Goal: Task Accomplishment & Management: Manage account settings

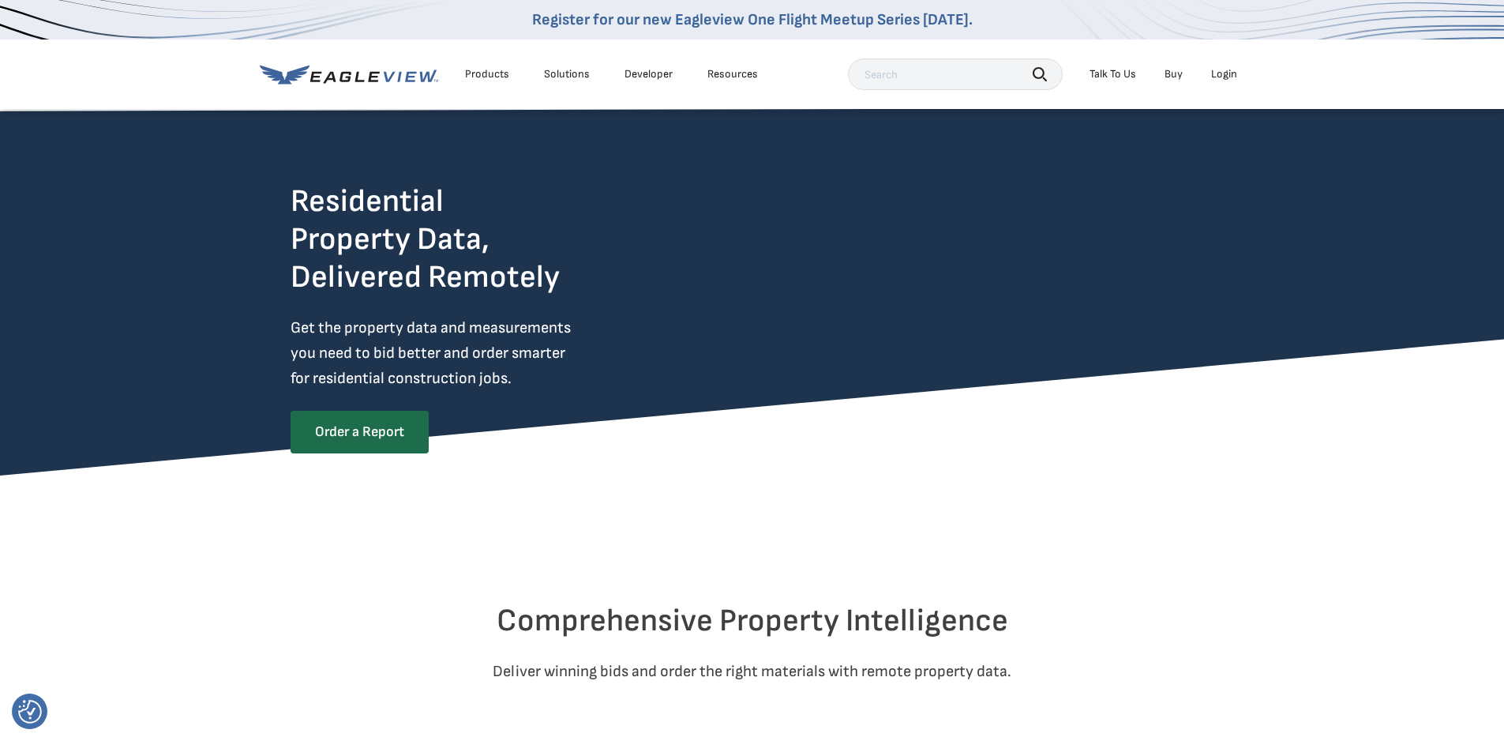
click at [1222, 77] on div "Login" at bounding box center [1224, 74] width 26 height 14
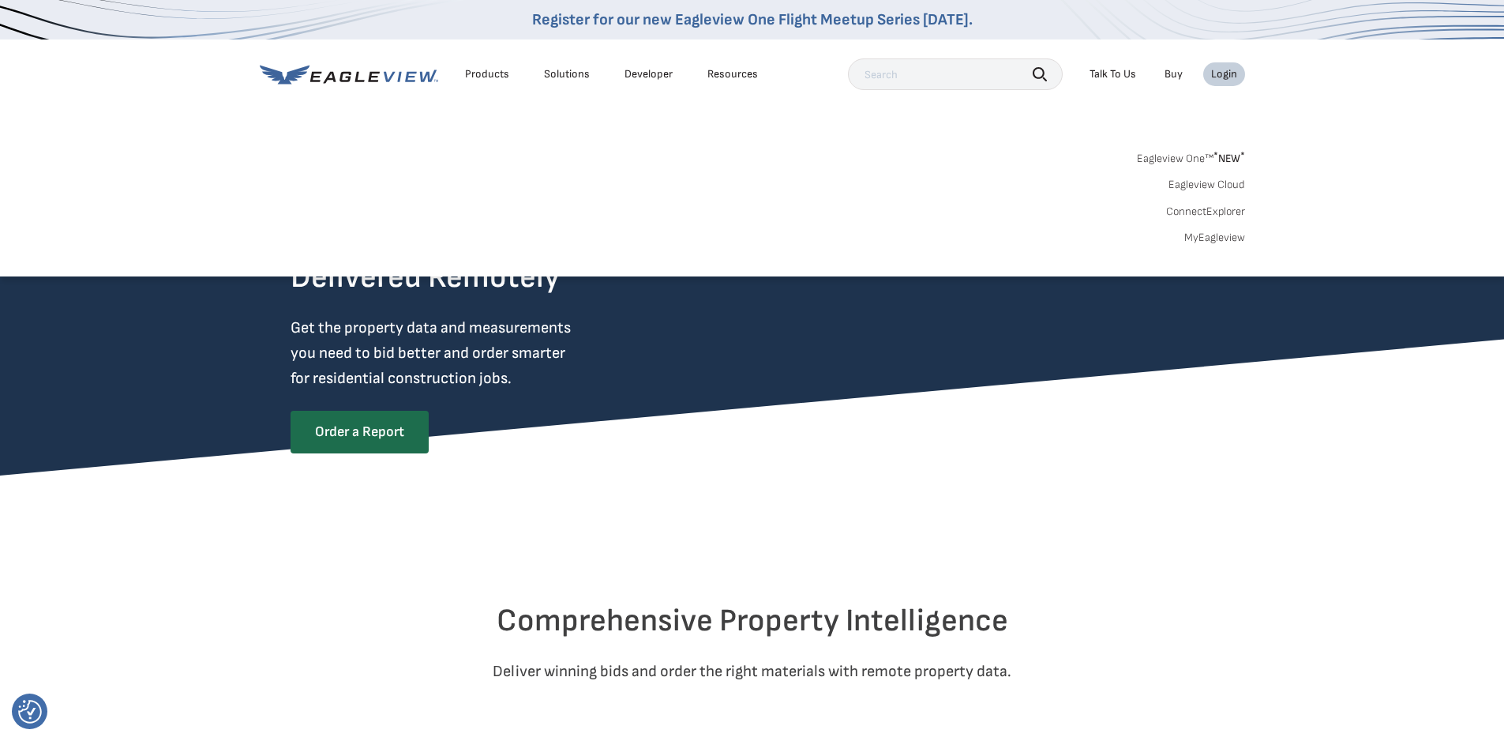
click at [1206, 243] on link "MyEagleview" at bounding box center [1214, 238] width 61 height 14
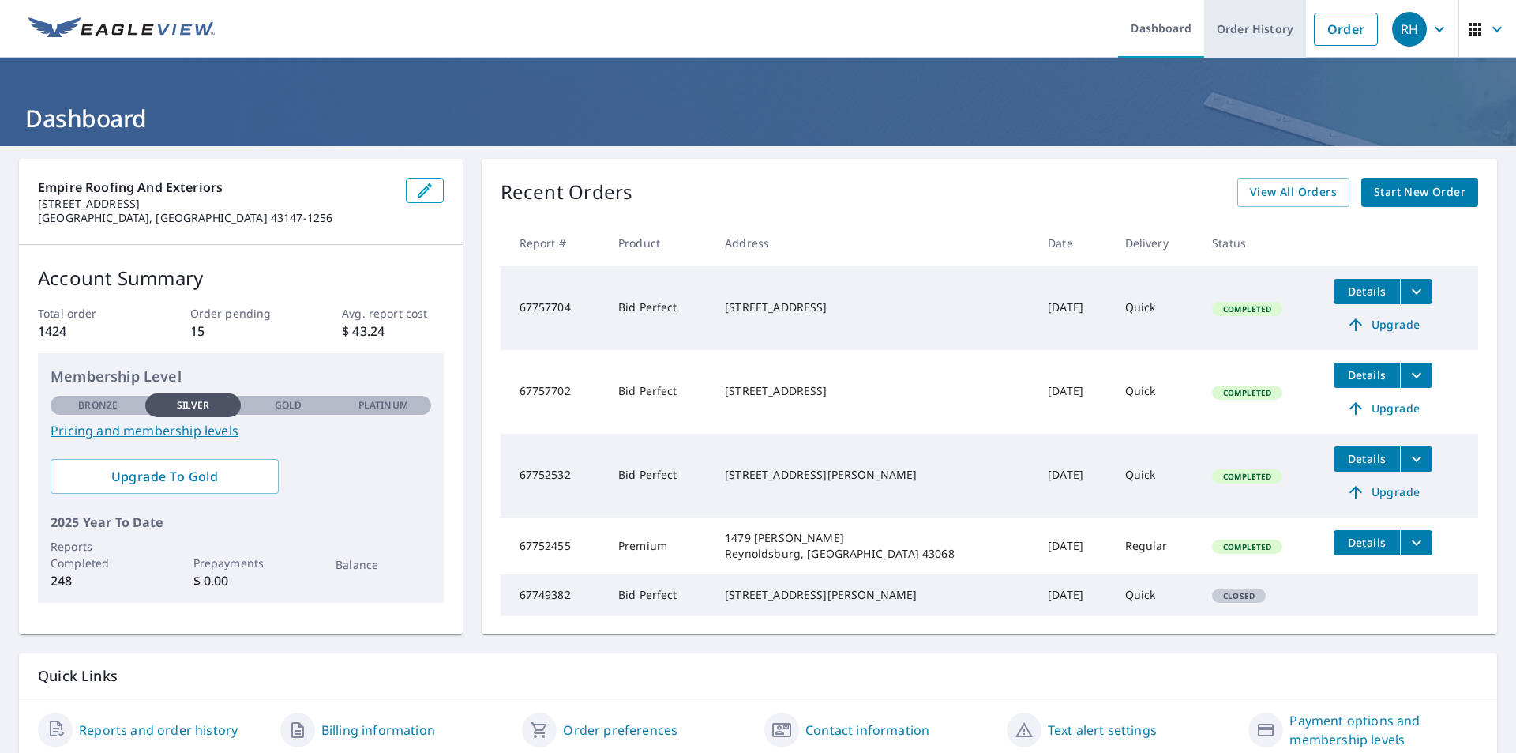
click at [1233, 32] on link "Order History" at bounding box center [1255, 29] width 102 height 58
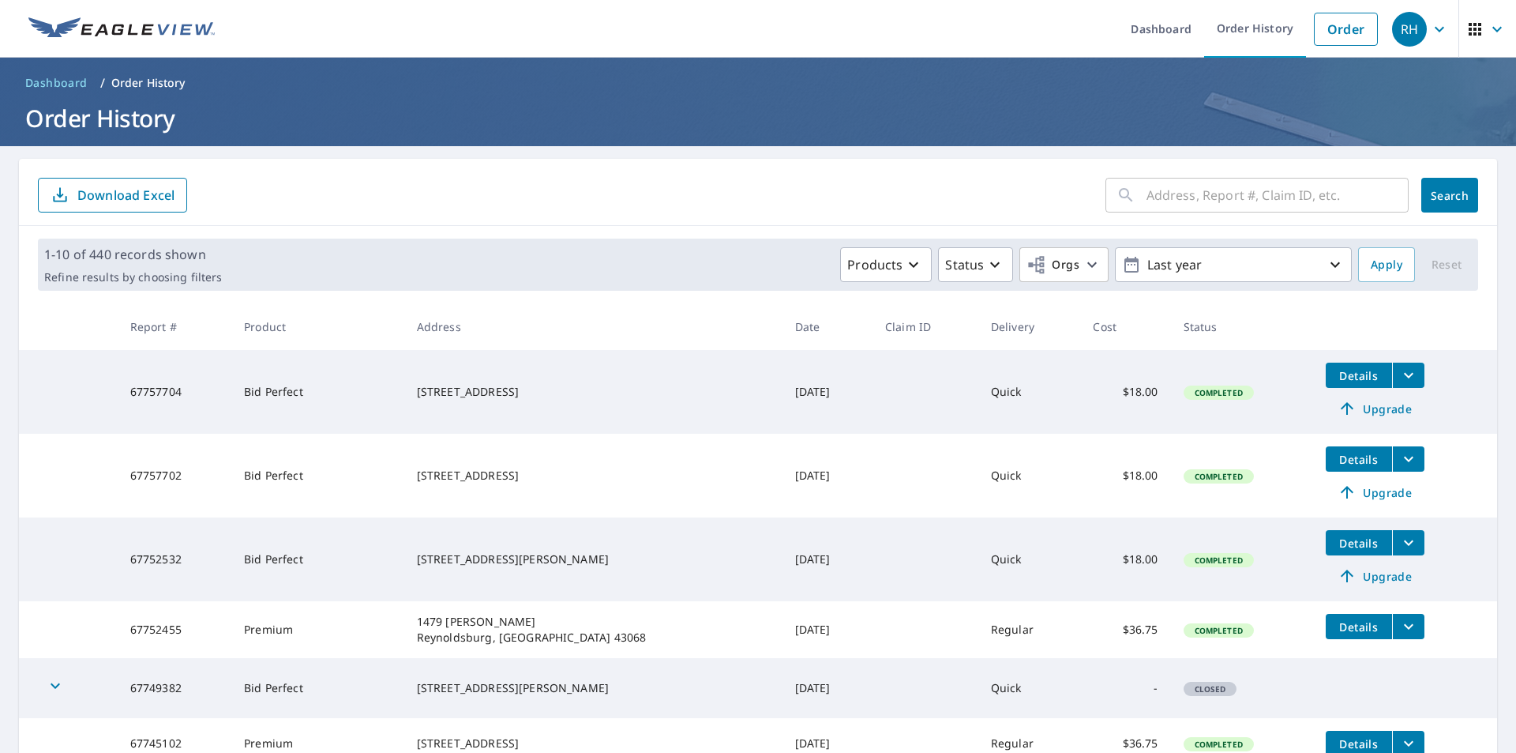
scroll to position [184, 0]
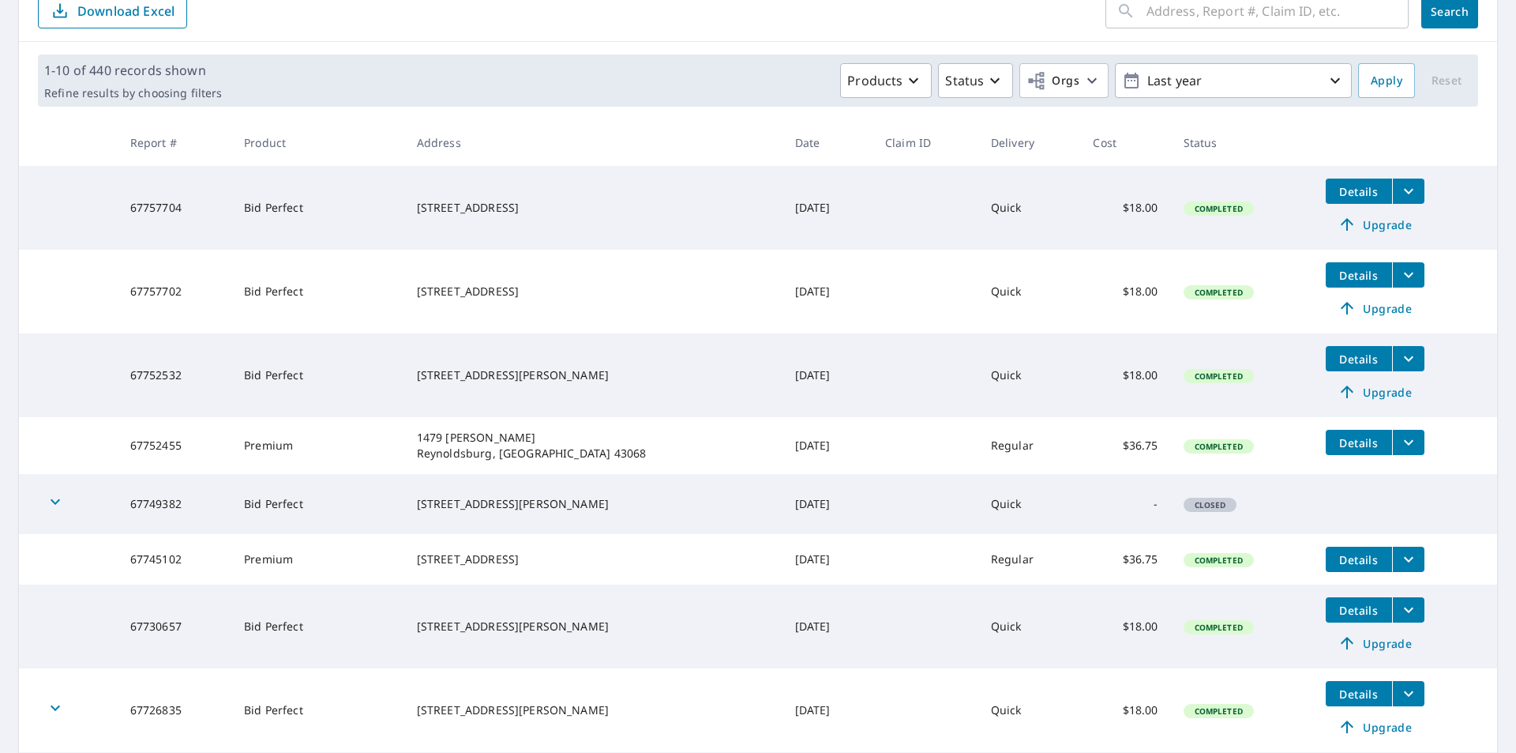
click at [1399, 438] on icon "filesDropdownBtn-67752455" at bounding box center [1408, 442] width 19 height 19
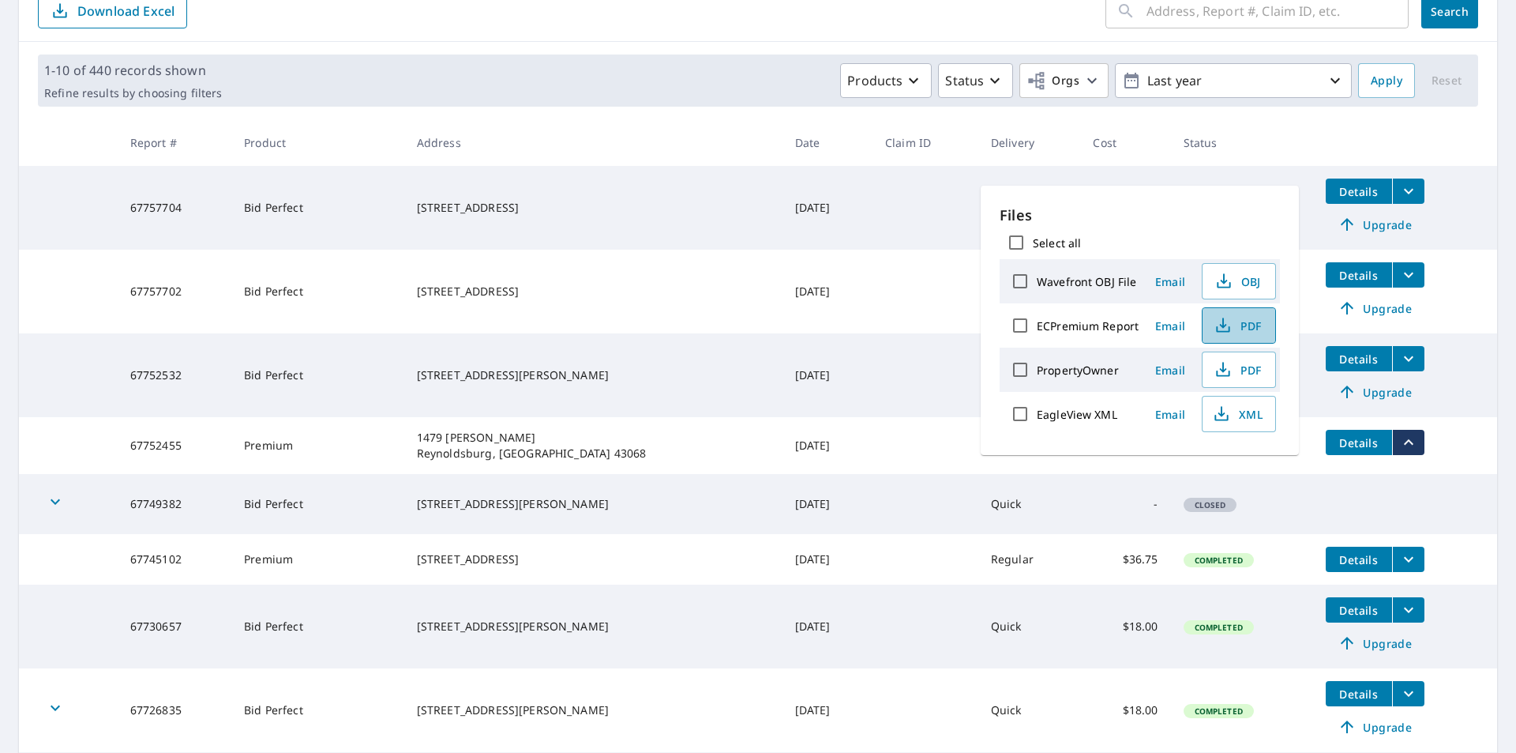
click at [1248, 324] on span "PDF" at bounding box center [1237, 325] width 51 height 19
